Goal: Information Seeking & Learning: Compare options

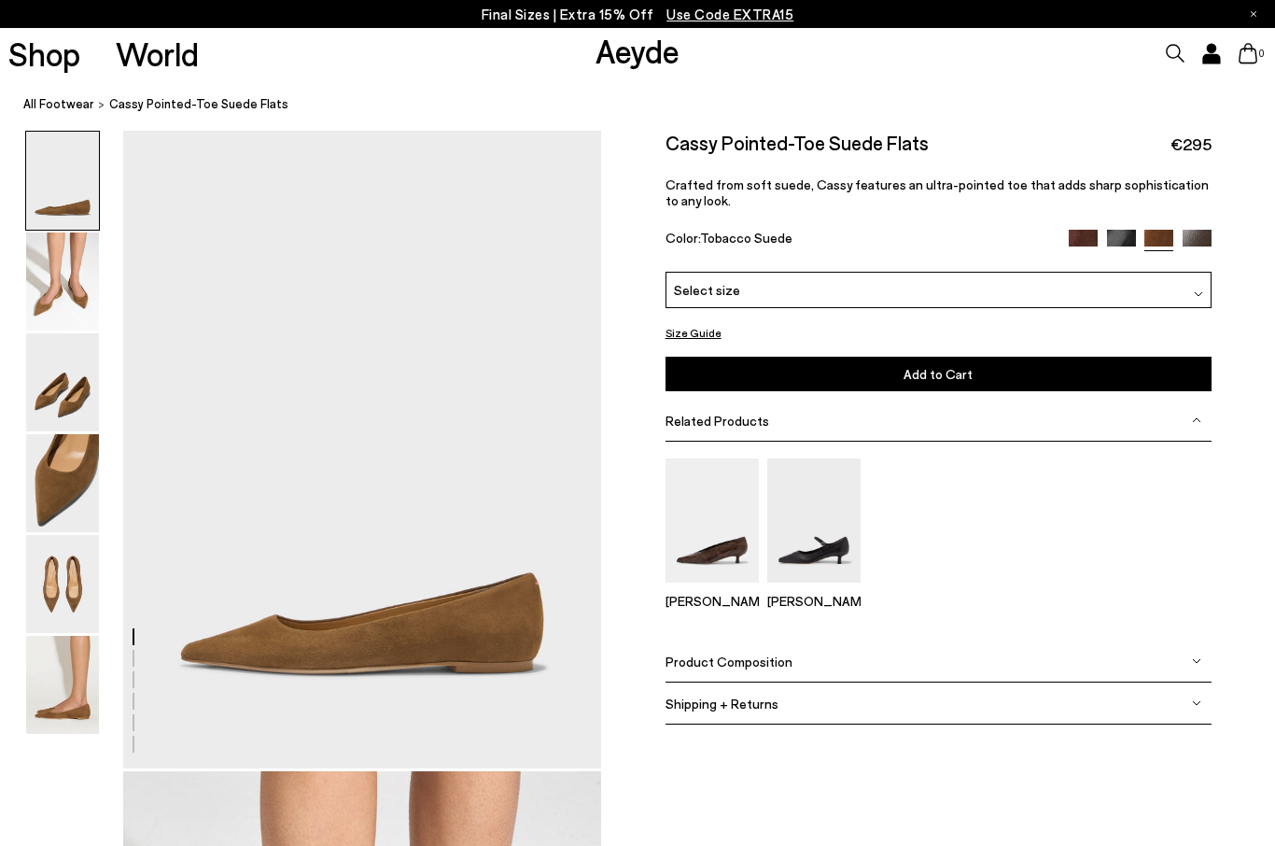
scroll to position [111, 0]
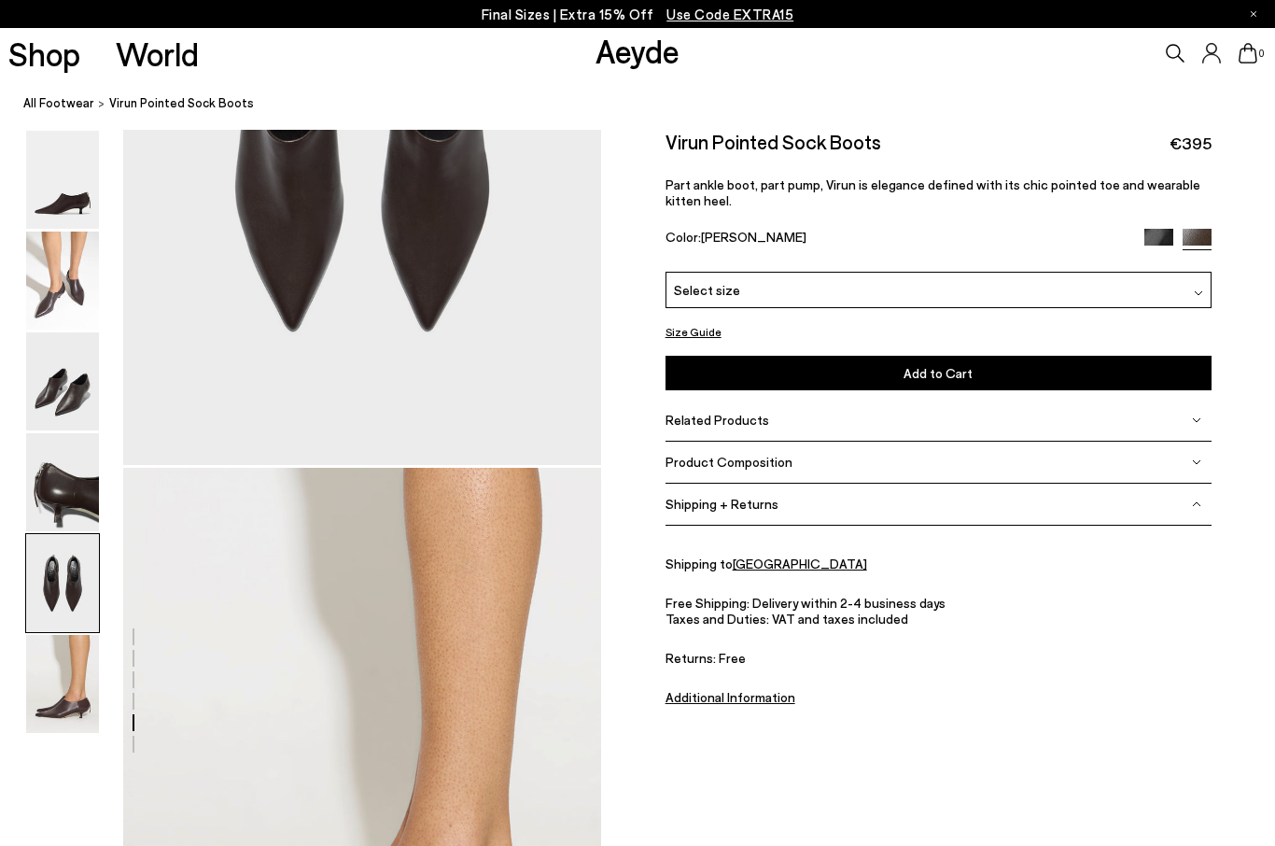
scroll to position [2832, 0]
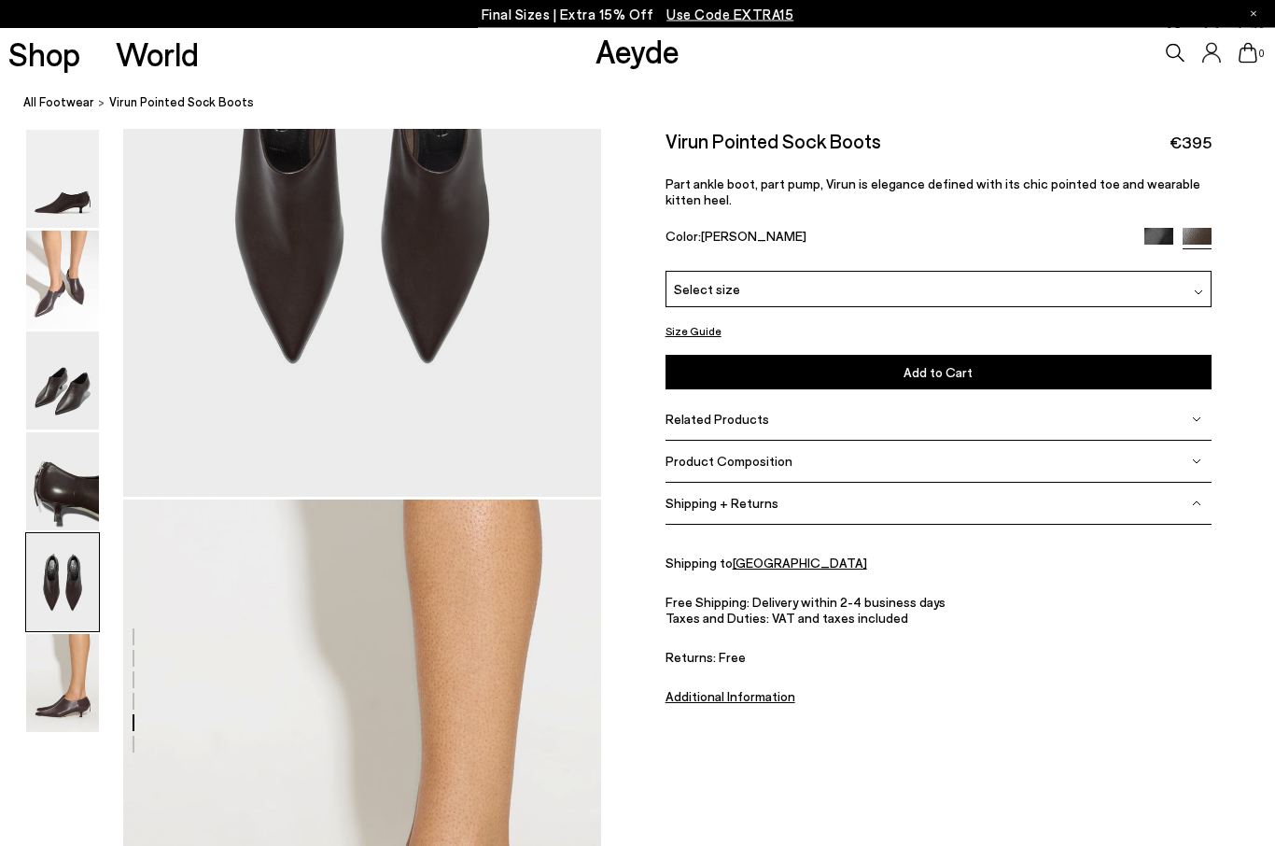
click at [1157, 233] on img at bounding box center [1158, 243] width 29 height 29
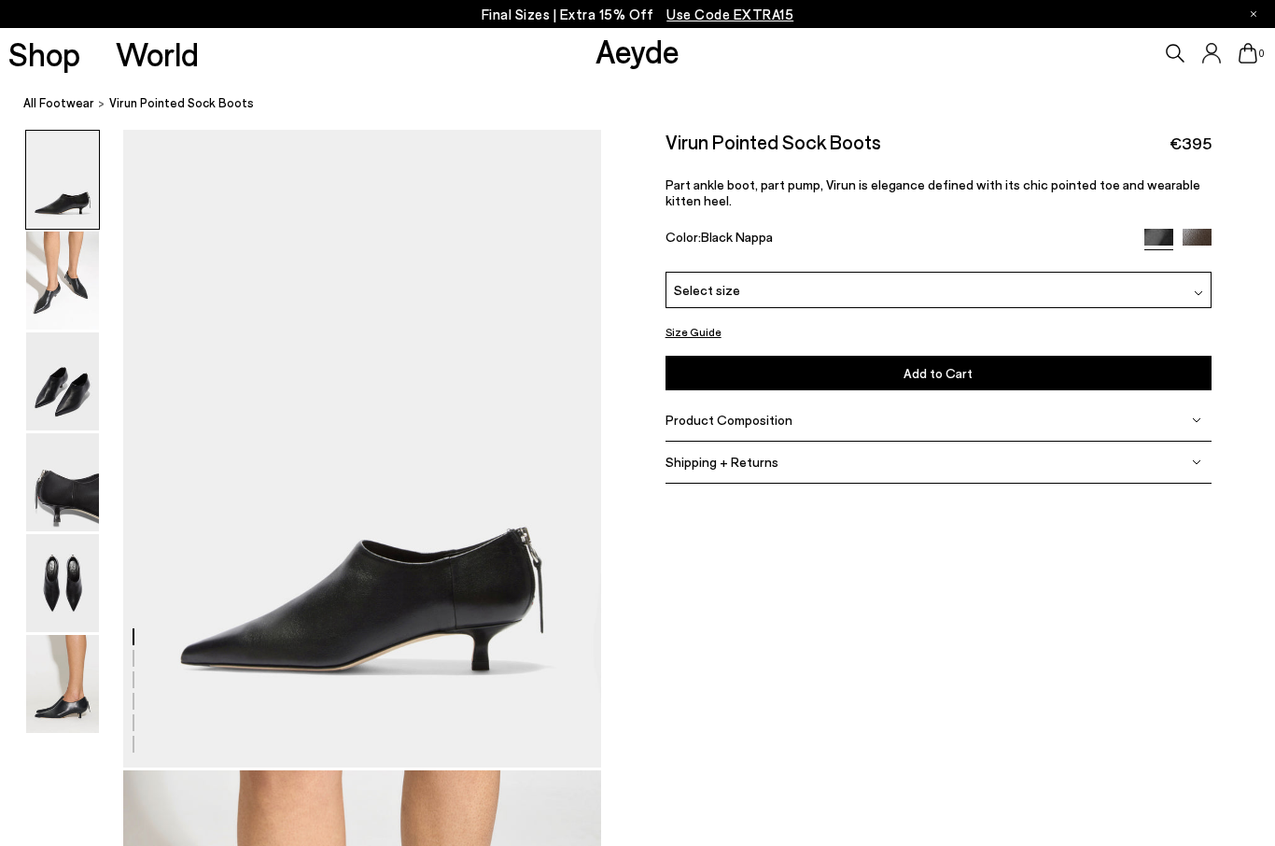
click at [1203, 235] on img at bounding box center [1197, 243] width 29 height 29
